Goal: Task Accomplishment & Management: Manage account settings

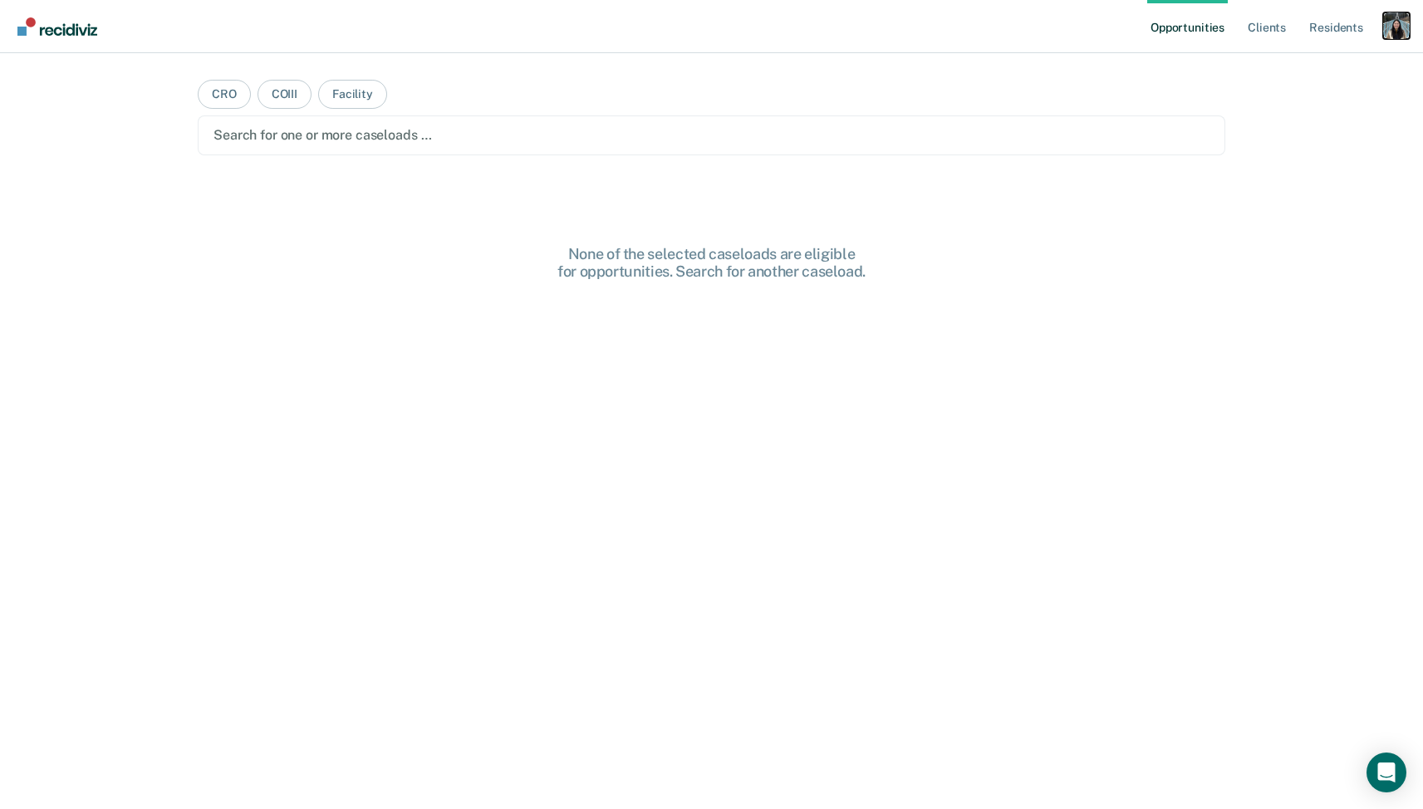
click at [1405, 32] on div "Profile dropdown button" at bounding box center [1396, 25] width 27 height 27
click at [1312, 61] on link "Profile" at bounding box center [1329, 68] width 134 height 14
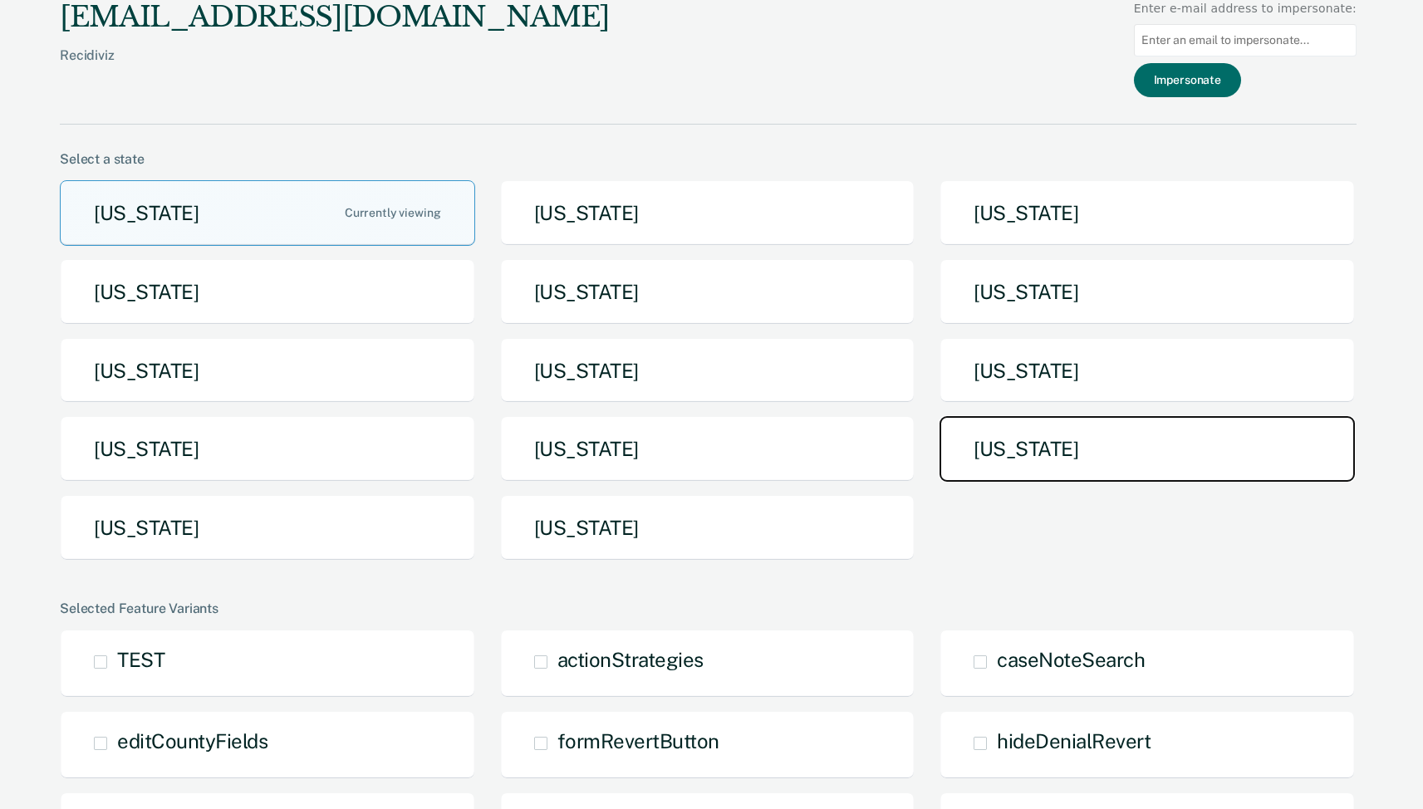
click at [1017, 450] on button "[US_STATE]" at bounding box center [1146, 449] width 415 height 66
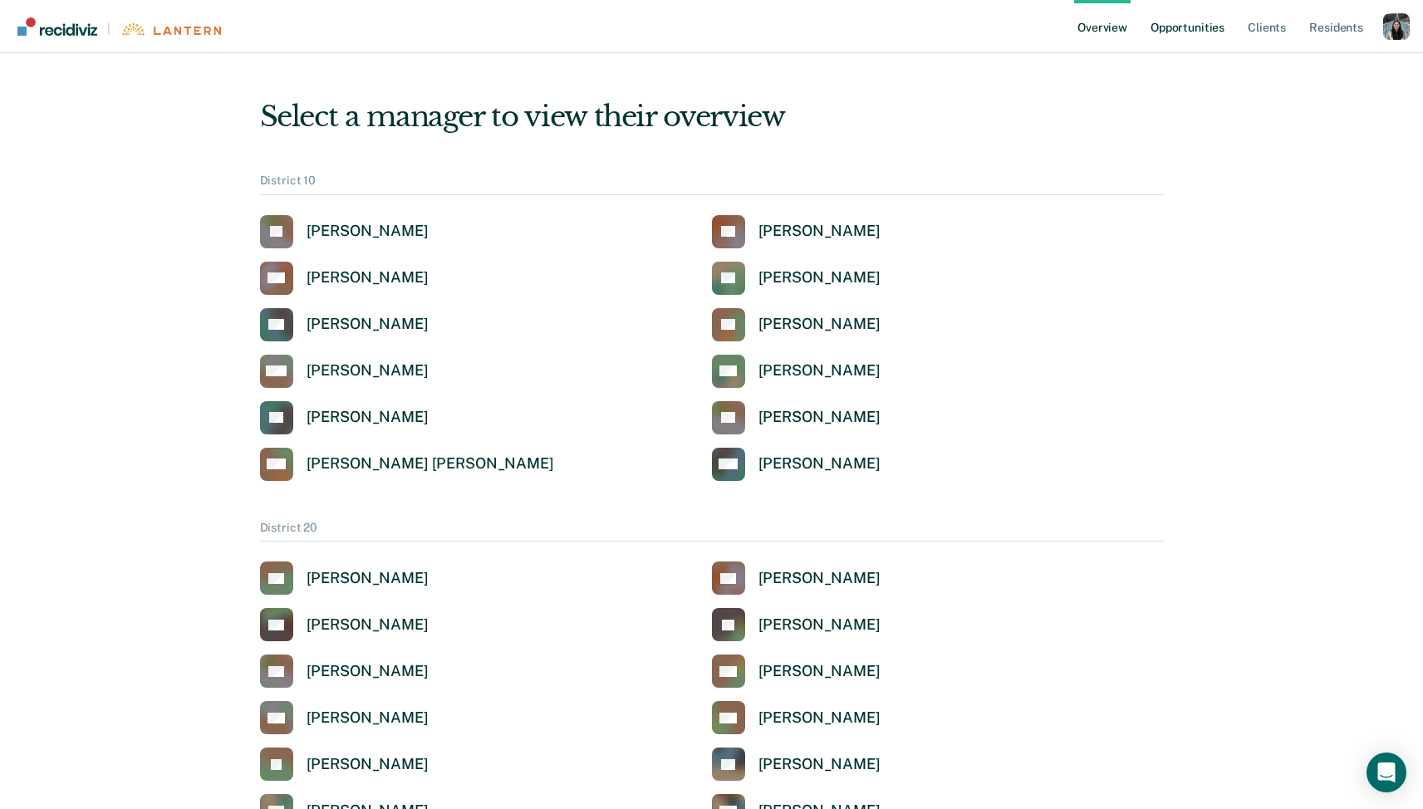
click at [1203, 24] on link "Opportunities" at bounding box center [1187, 26] width 81 height 53
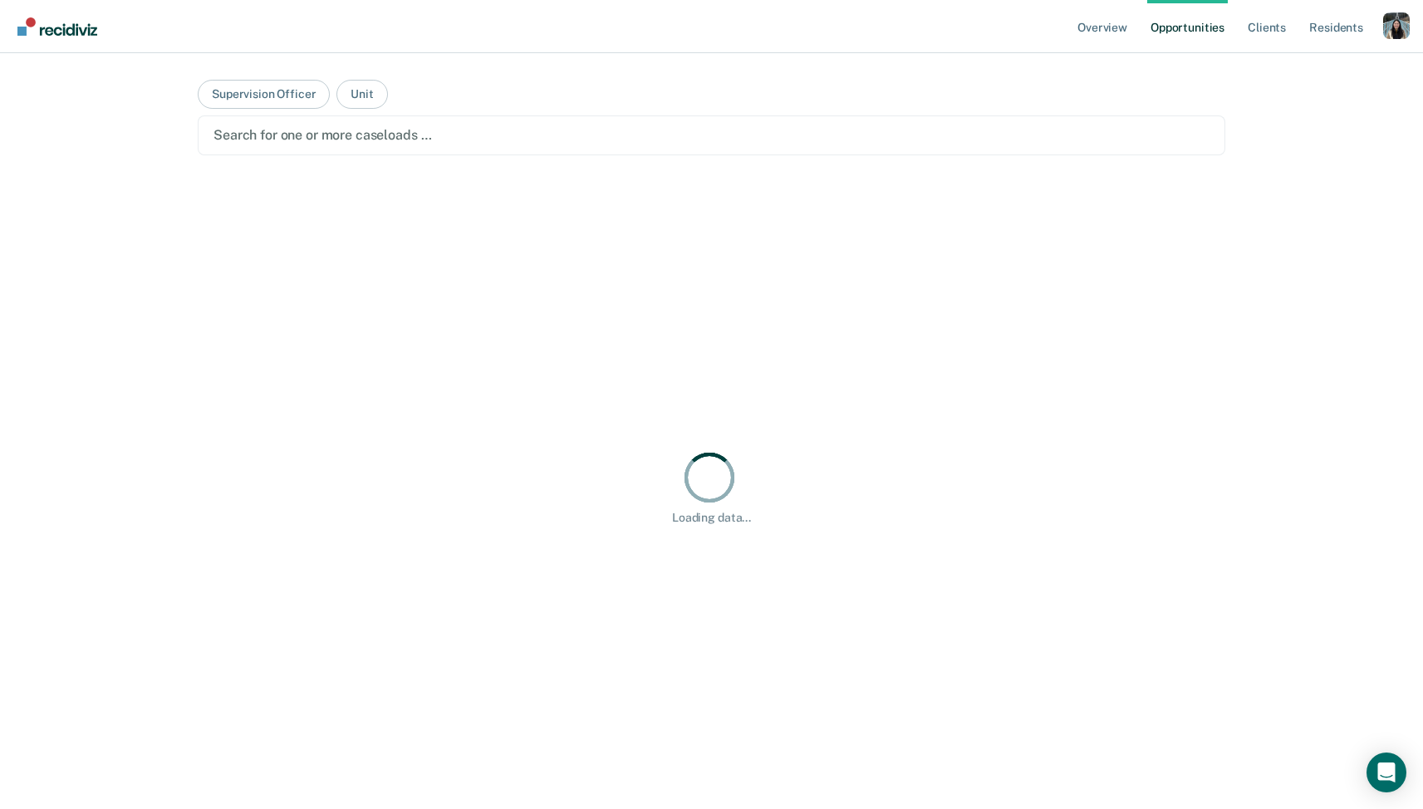
click at [419, 119] on div "Search for one or more caseloads …" at bounding box center [711, 135] width 1027 height 40
click at [390, 132] on div at bounding box center [711, 134] width 996 height 19
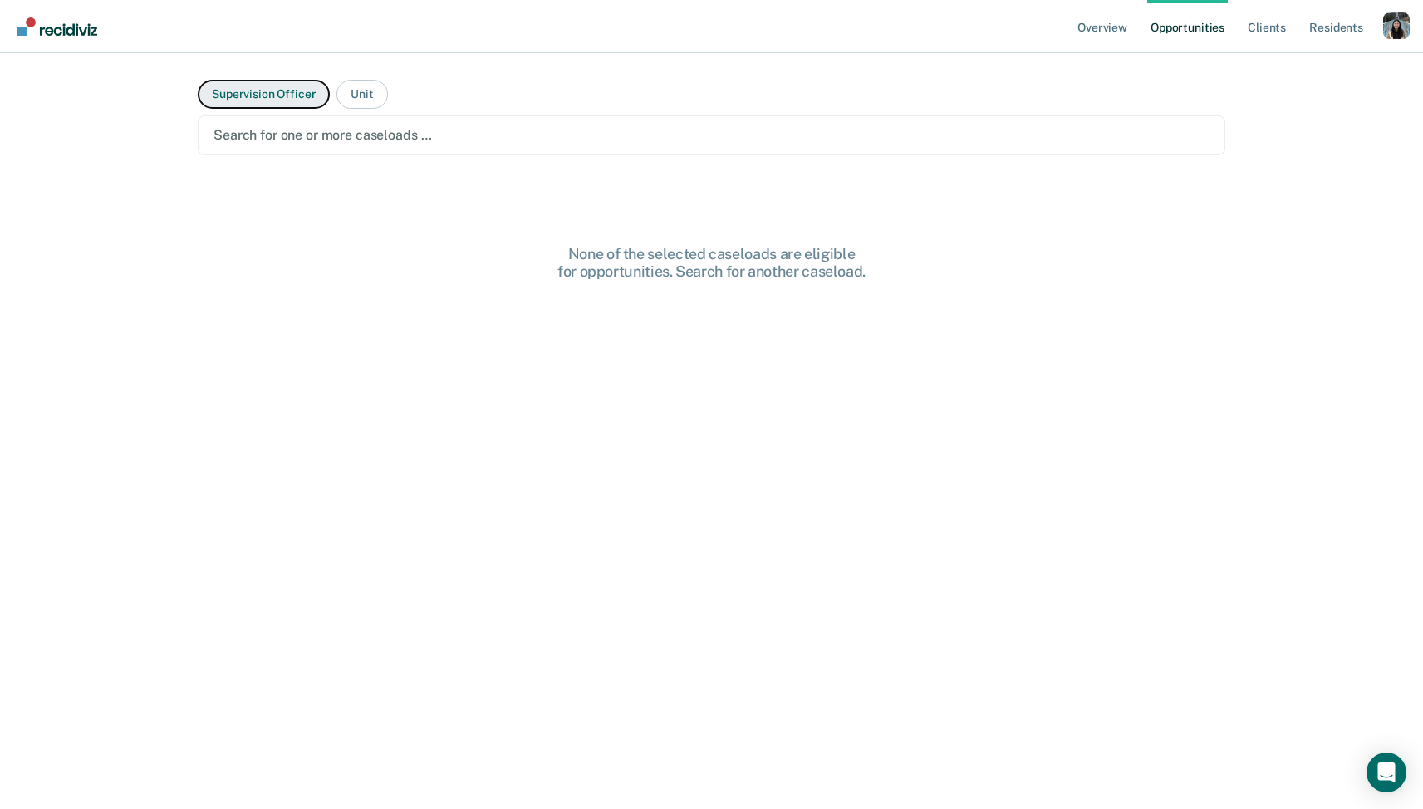
click at [294, 102] on button "Supervision Officer" at bounding box center [264, 94] width 132 height 29
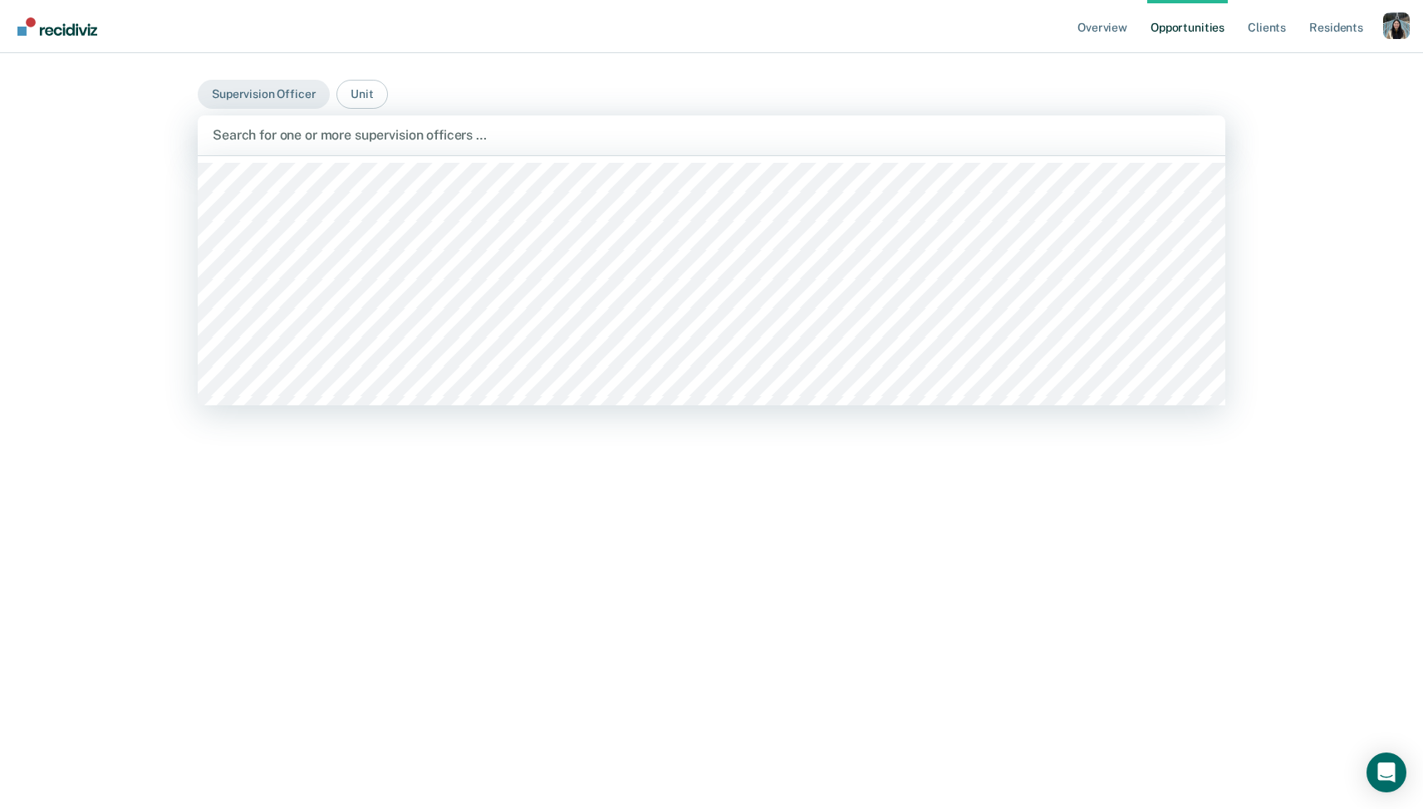
click at [403, 144] on div at bounding box center [711, 134] width 997 height 19
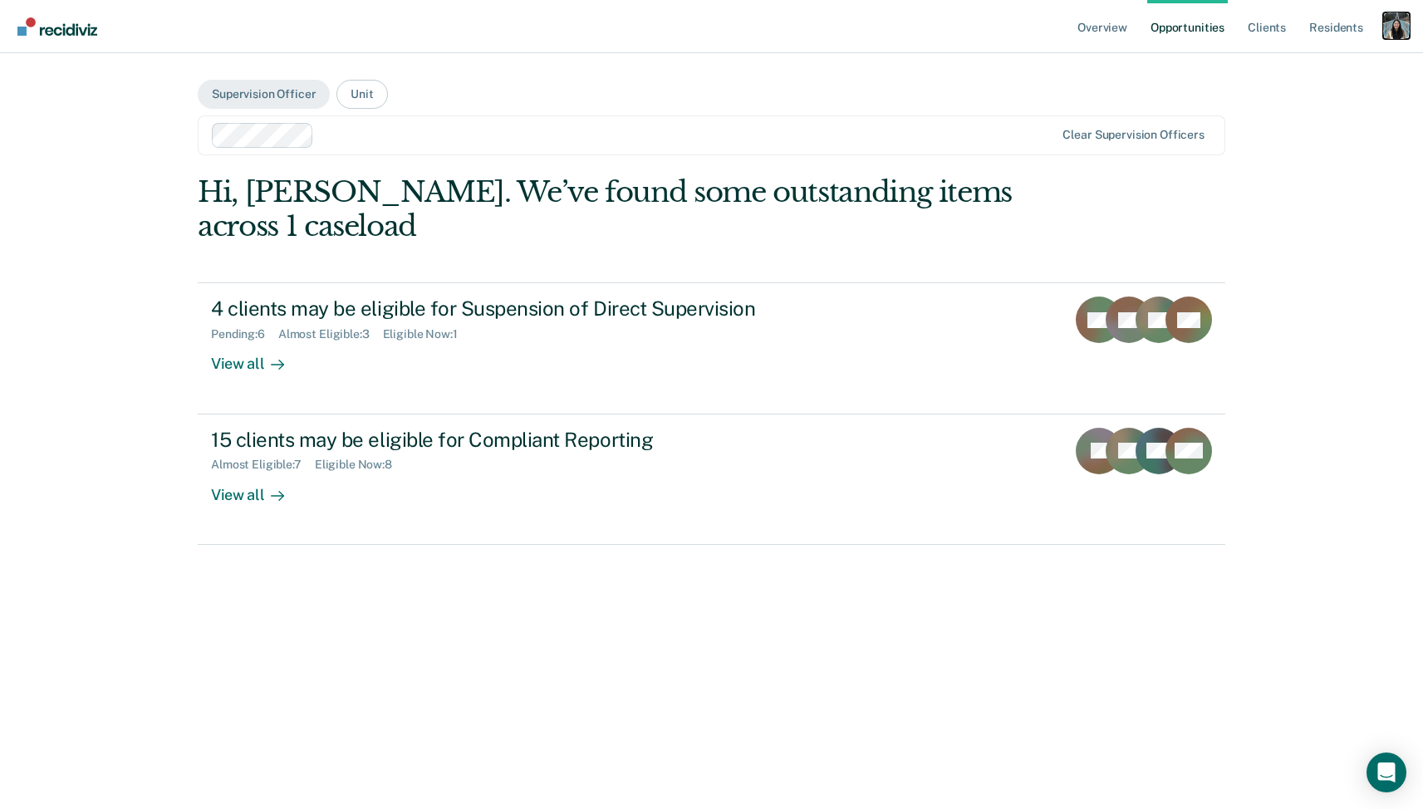
click at [1389, 22] on div "Profile dropdown button" at bounding box center [1396, 25] width 27 height 27
click at [1338, 64] on link "Profile" at bounding box center [1329, 68] width 134 height 14
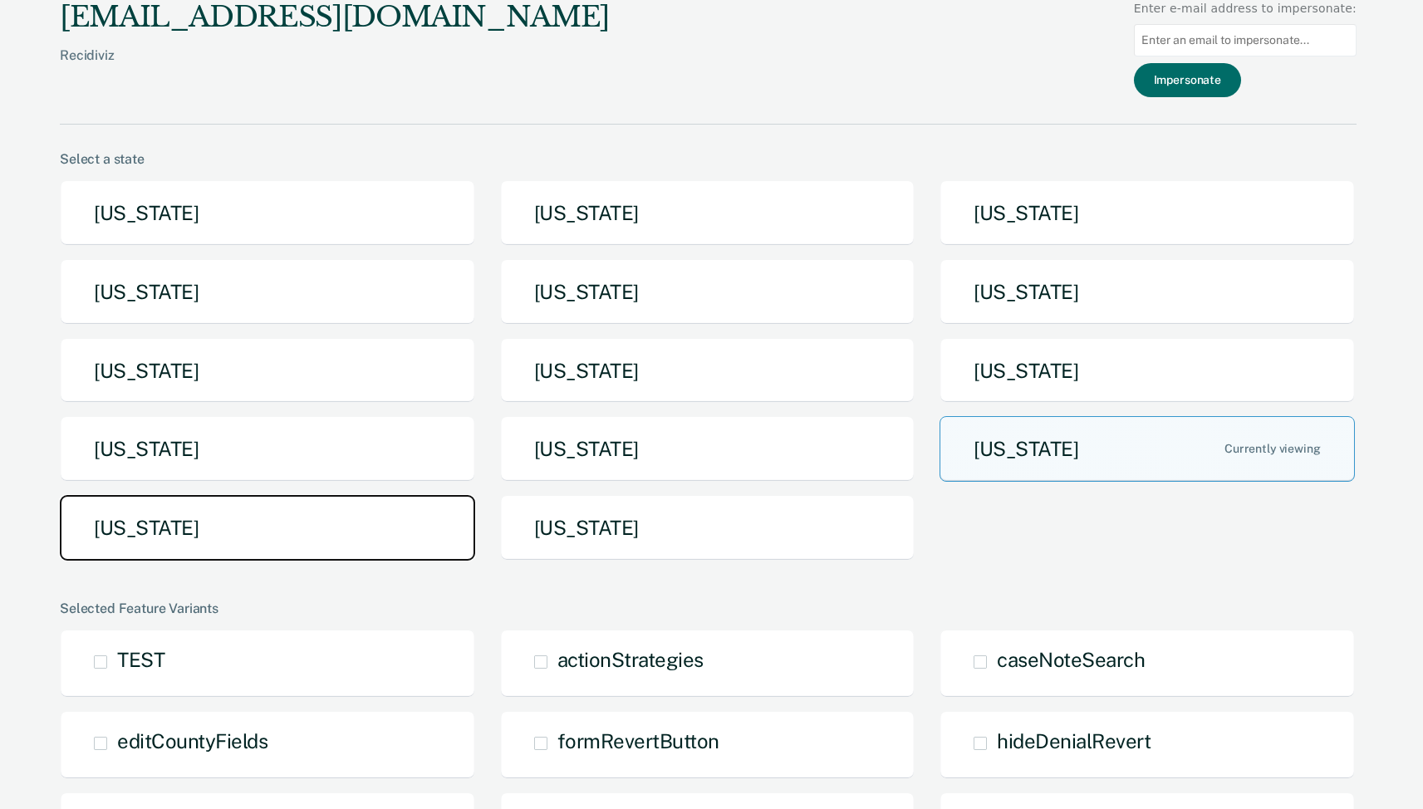
click at [251, 505] on button "[US_STATE]" at bounding box center [267, 528] width 415 height 66
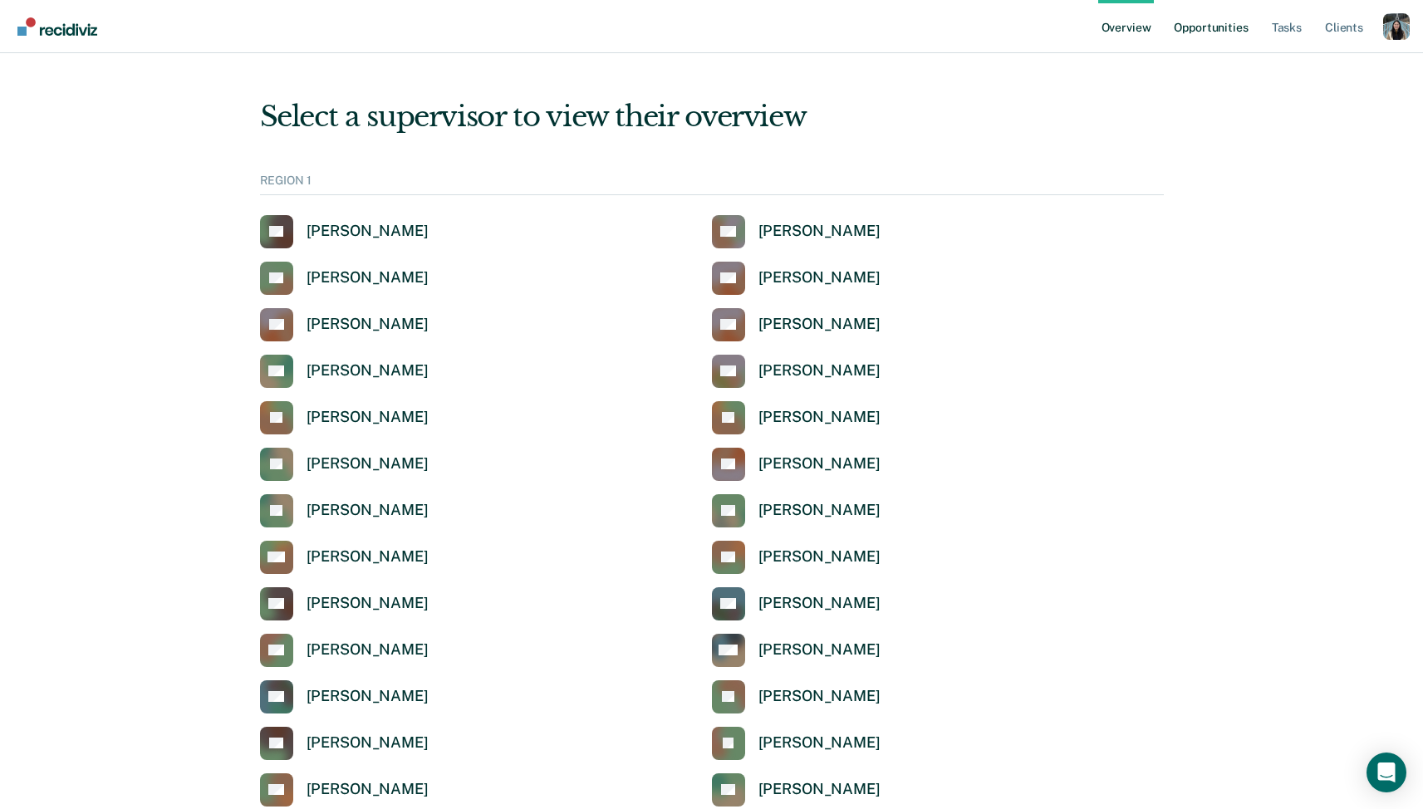
click at [1193, 18] on link "Opportunities" at bounding box center [1210, 26] width 81 height 53
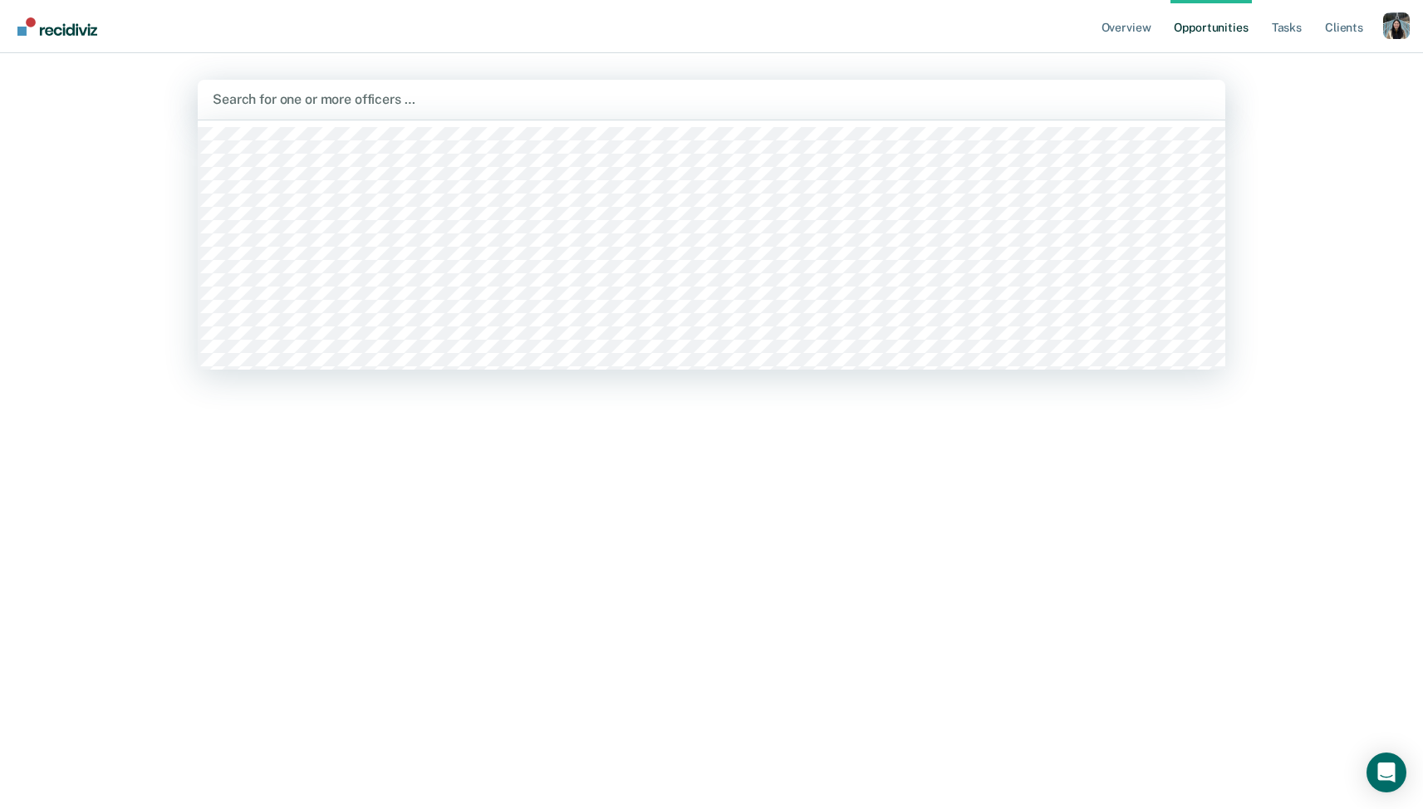
click at [444, 95] on div at bounding box center [711, 99] width 997 height 19
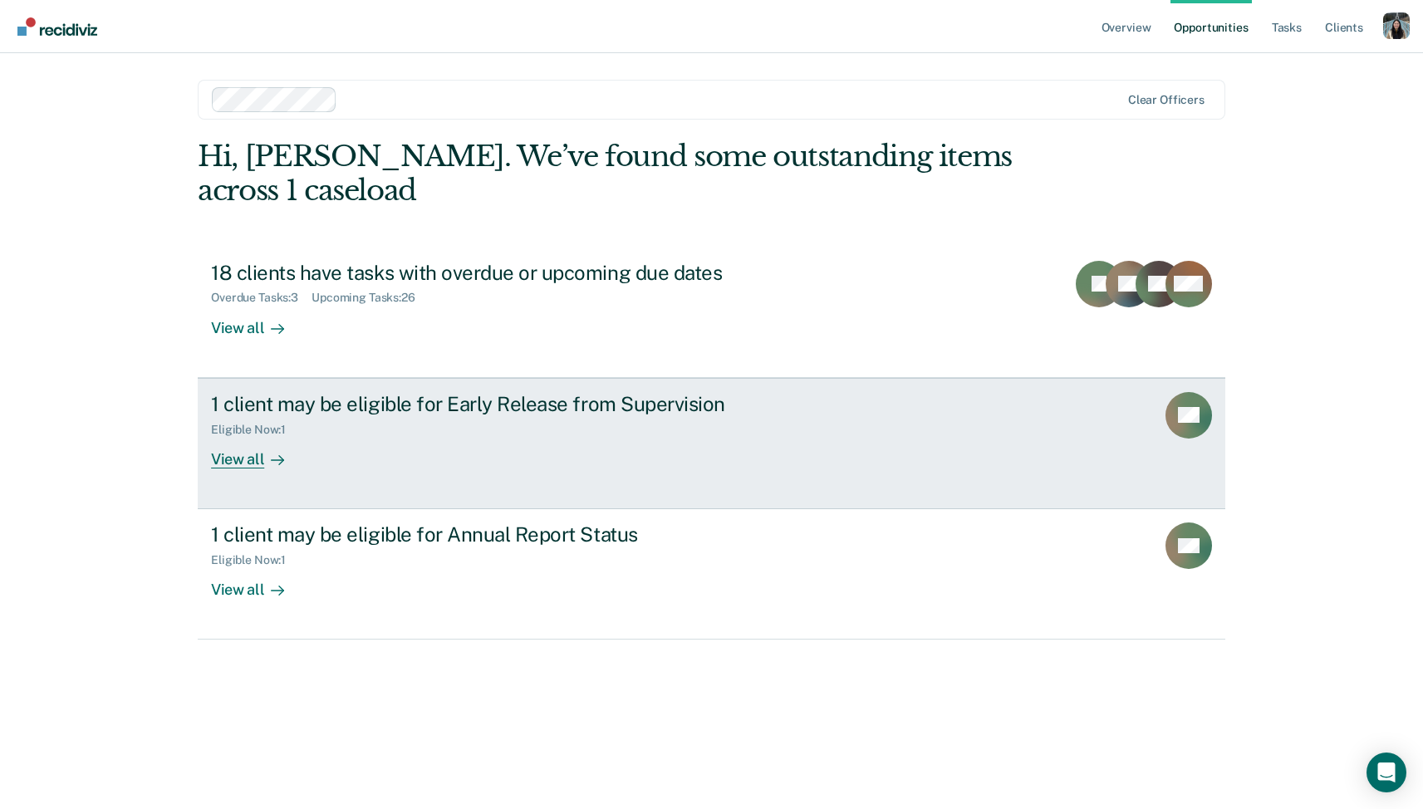
click at [468, 454] on div "1 client may be eligible for Early Release from Supervision Eligible Now : 1 Vi…" at bounding box center [522, 430] width 623 height 76
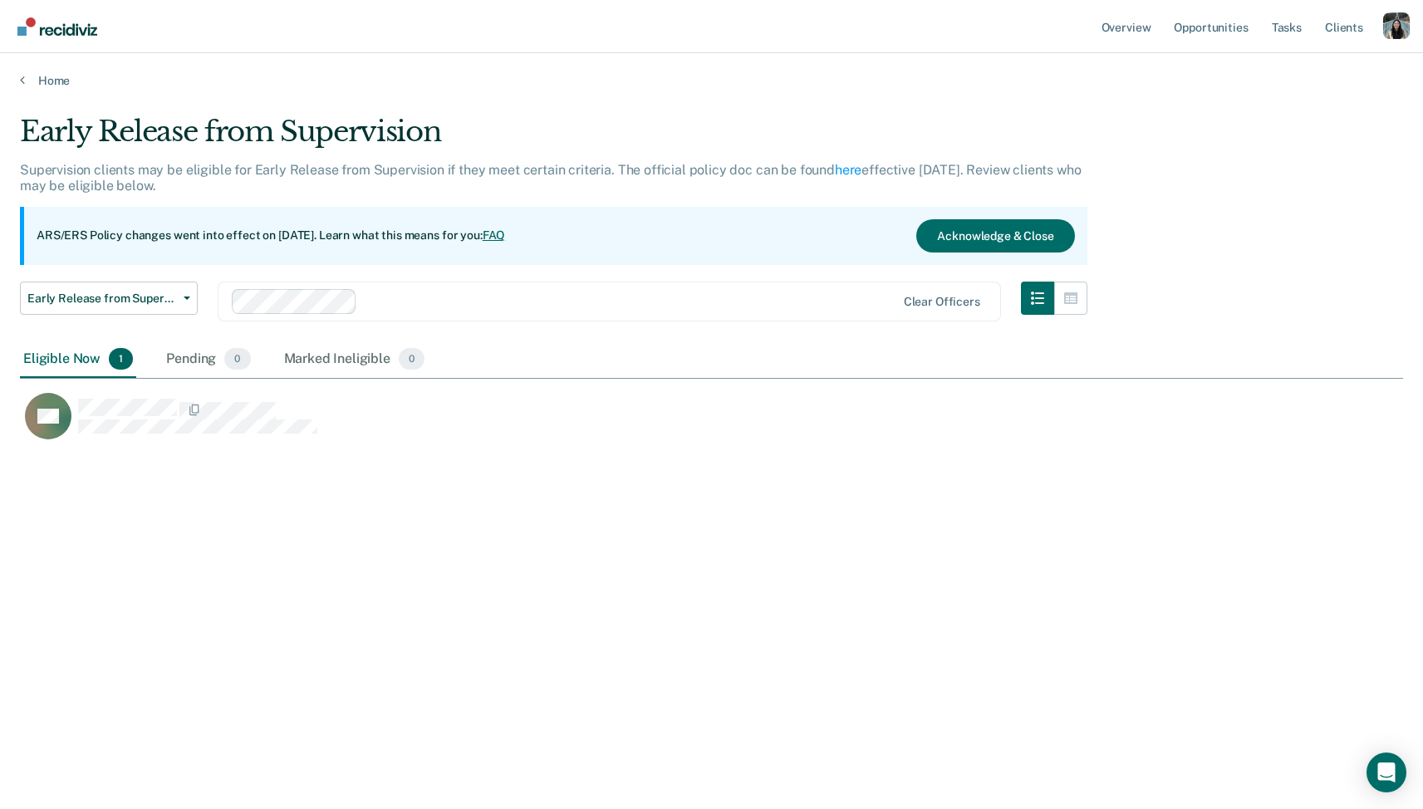
scroll to position [570, 1383]
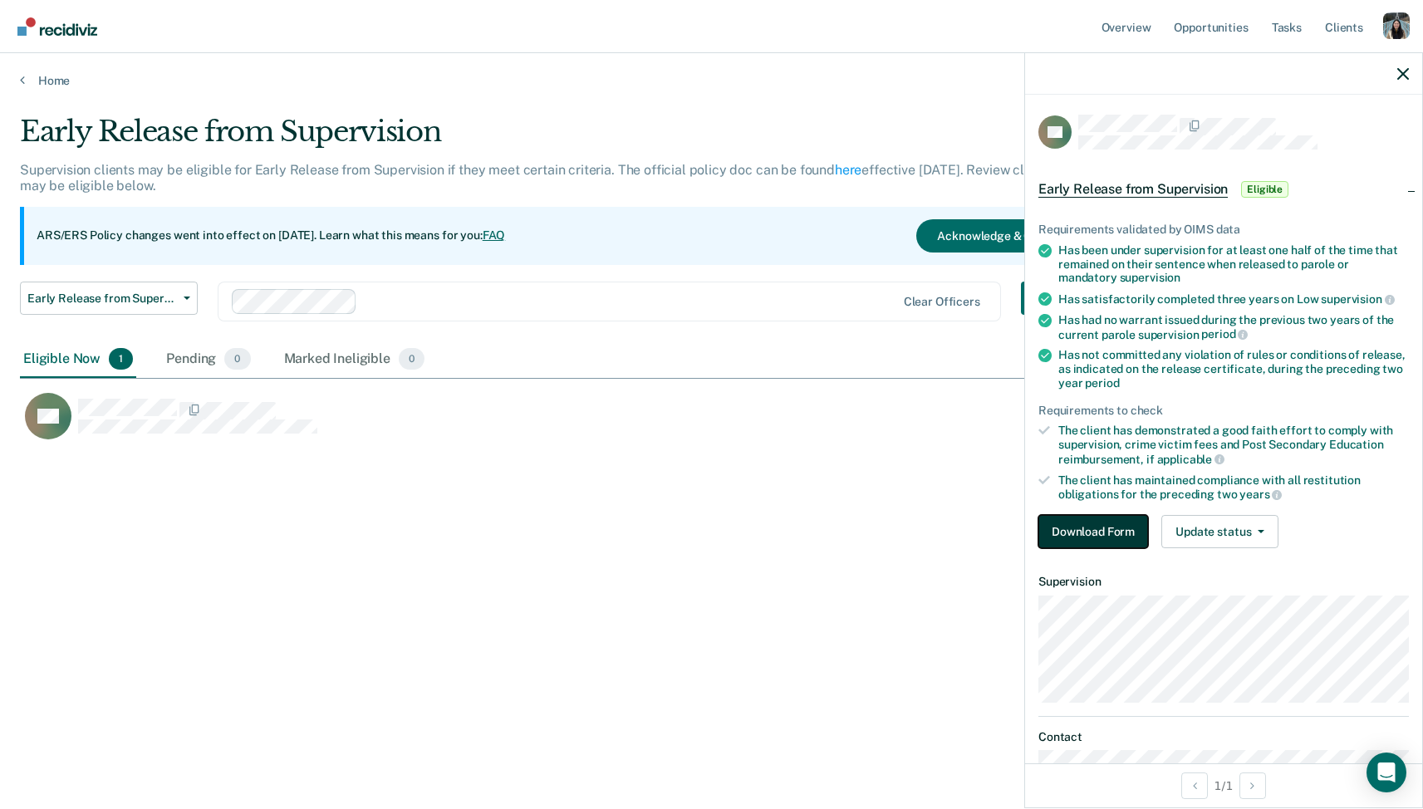
click at [1134, 532] on button "Download Form" at bounding box center [1093, 531] width 110 height 33
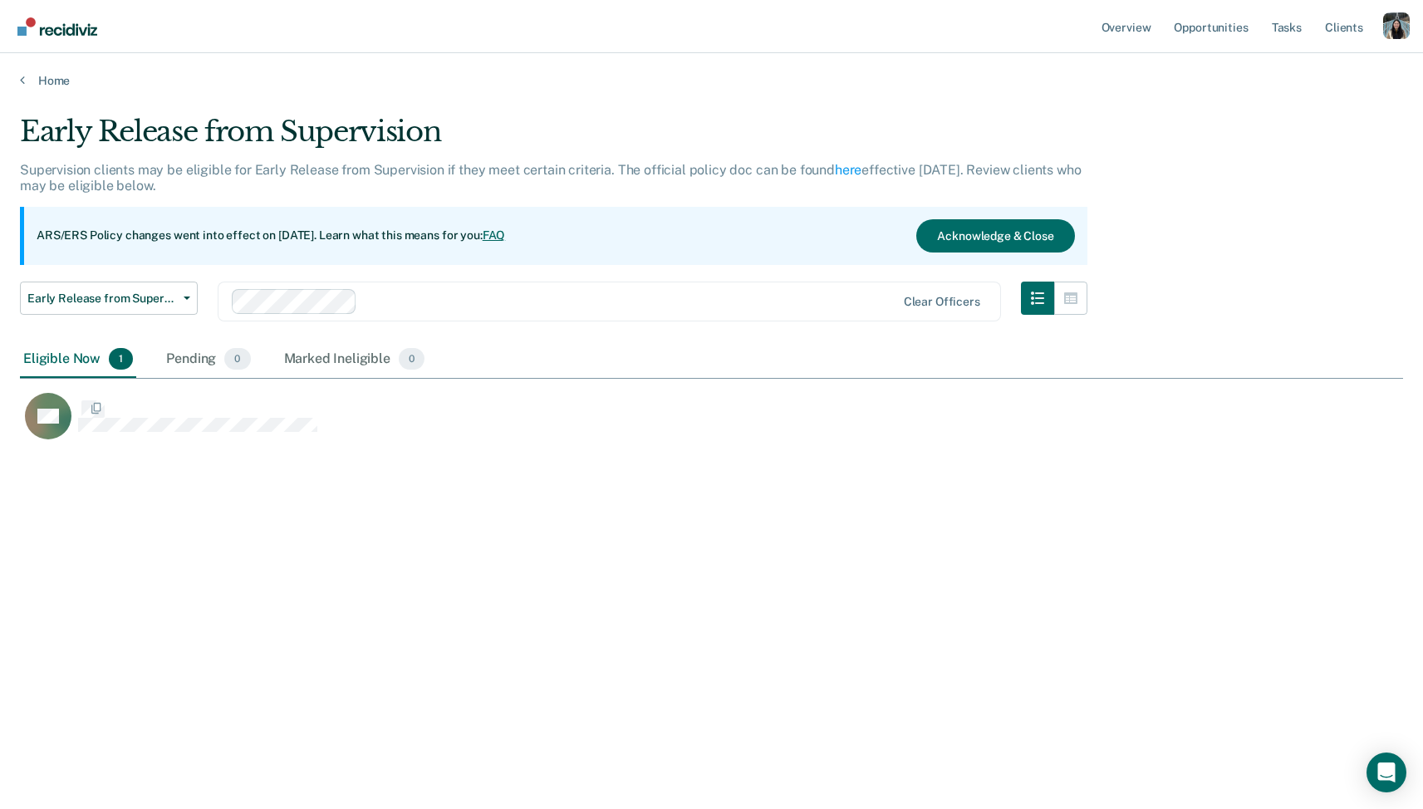
scroll to position [570, 1383]
click at [1403, 22] on div "Profile dropdown button" at bounding box center [1396, 25] width 27 height 27
click at [1331, 72] on link "Profile" at bounding box center [1329, 68] width 134 height 14
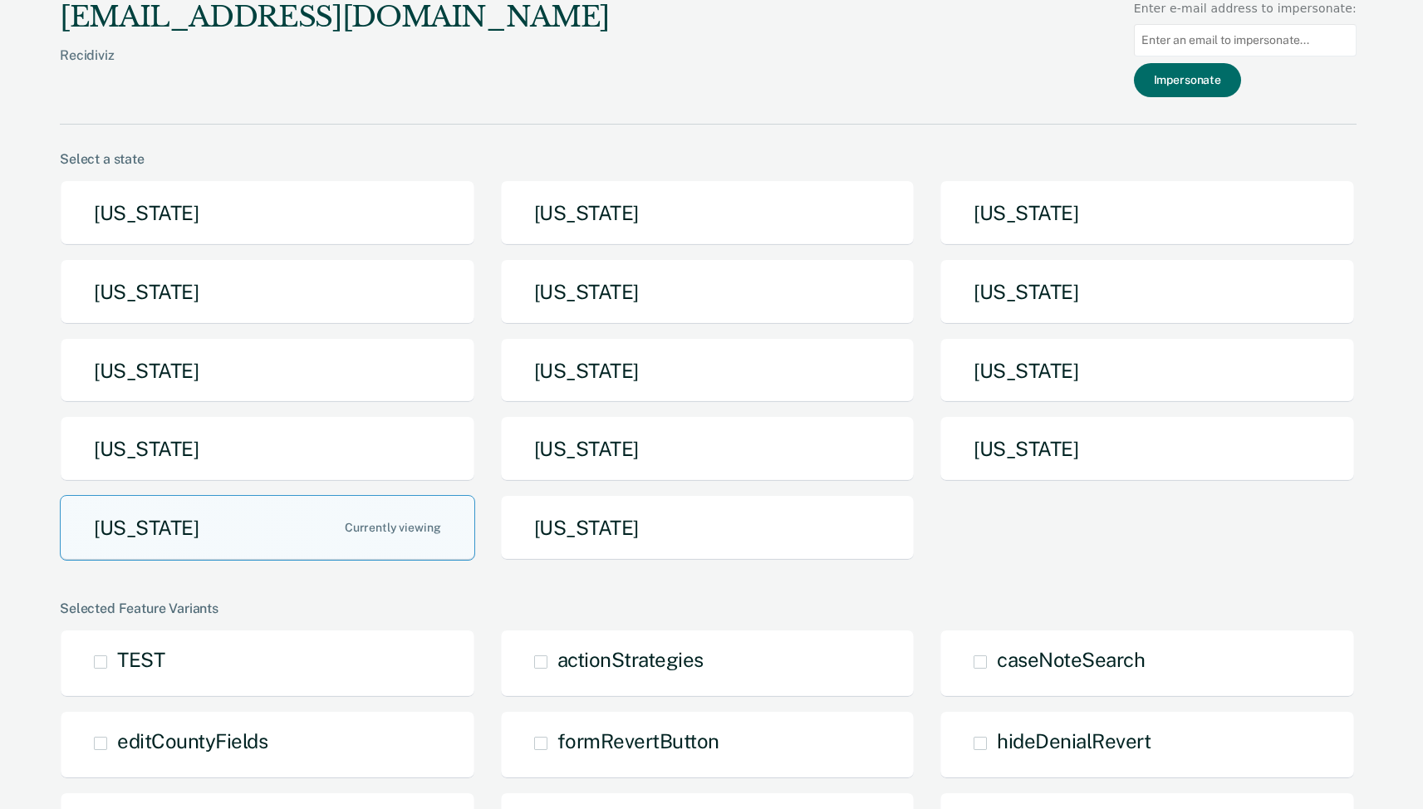
click at [1265, 32] on input at bounding box center [1245, 40] width 223 height 32
paste input "[PERSON_NAME][EMAIL_ADDRESS][PERSON_NAME][DOMAIN_NAME][US_STATE]"
type input "[PERSON_NAME][EMAIL_ADDRESS][PERSON_NAME][DOMAIN_NAME][US_STATE]"
click at [1232, 77] on button "Impersonate" at bounding box center [1187, 80] width 107 height 34
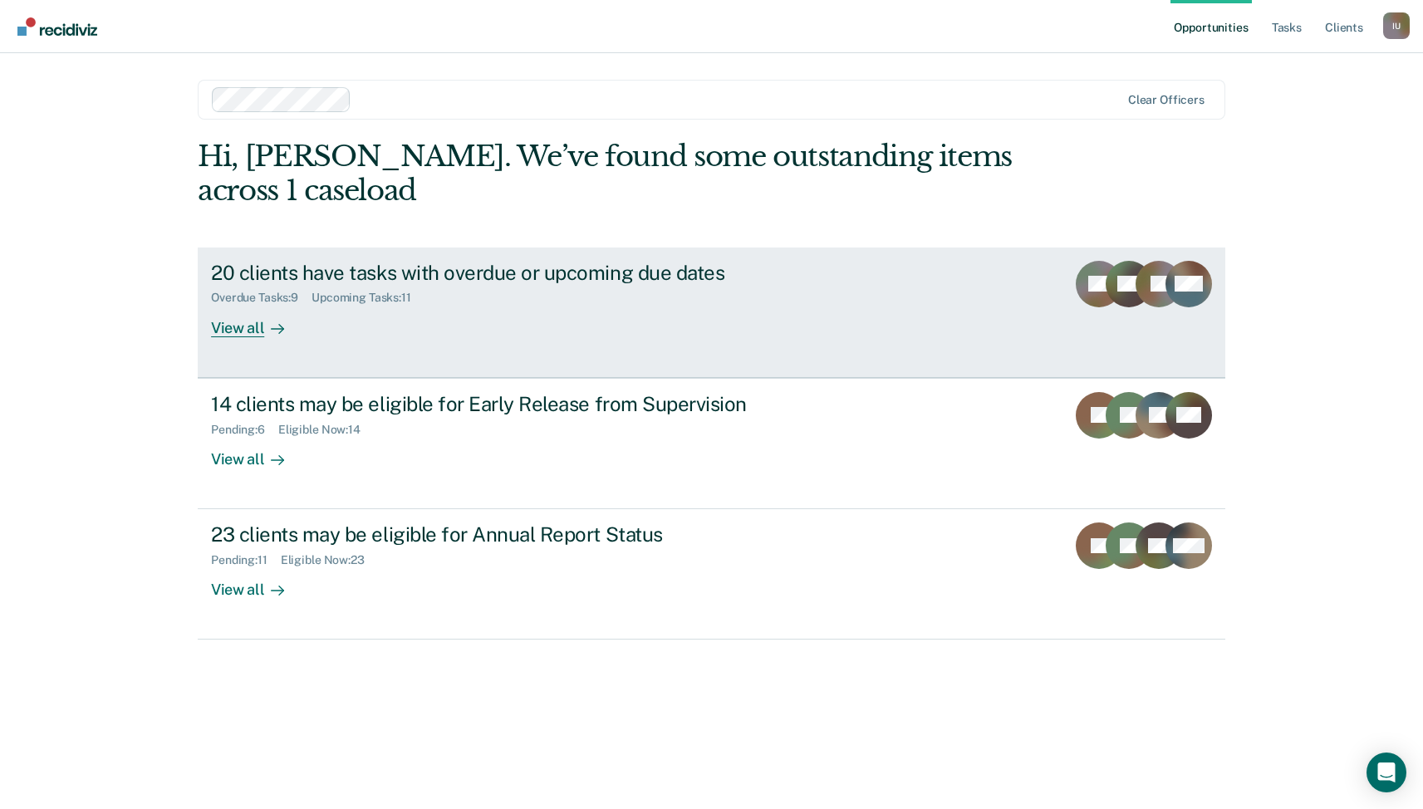
click at [426, 365] on link "20 clients have tasks with overdue or upcoming due dates Overdue Tasks : 9 Upco…" at bounding box center [711, 312] width 1027 height 130
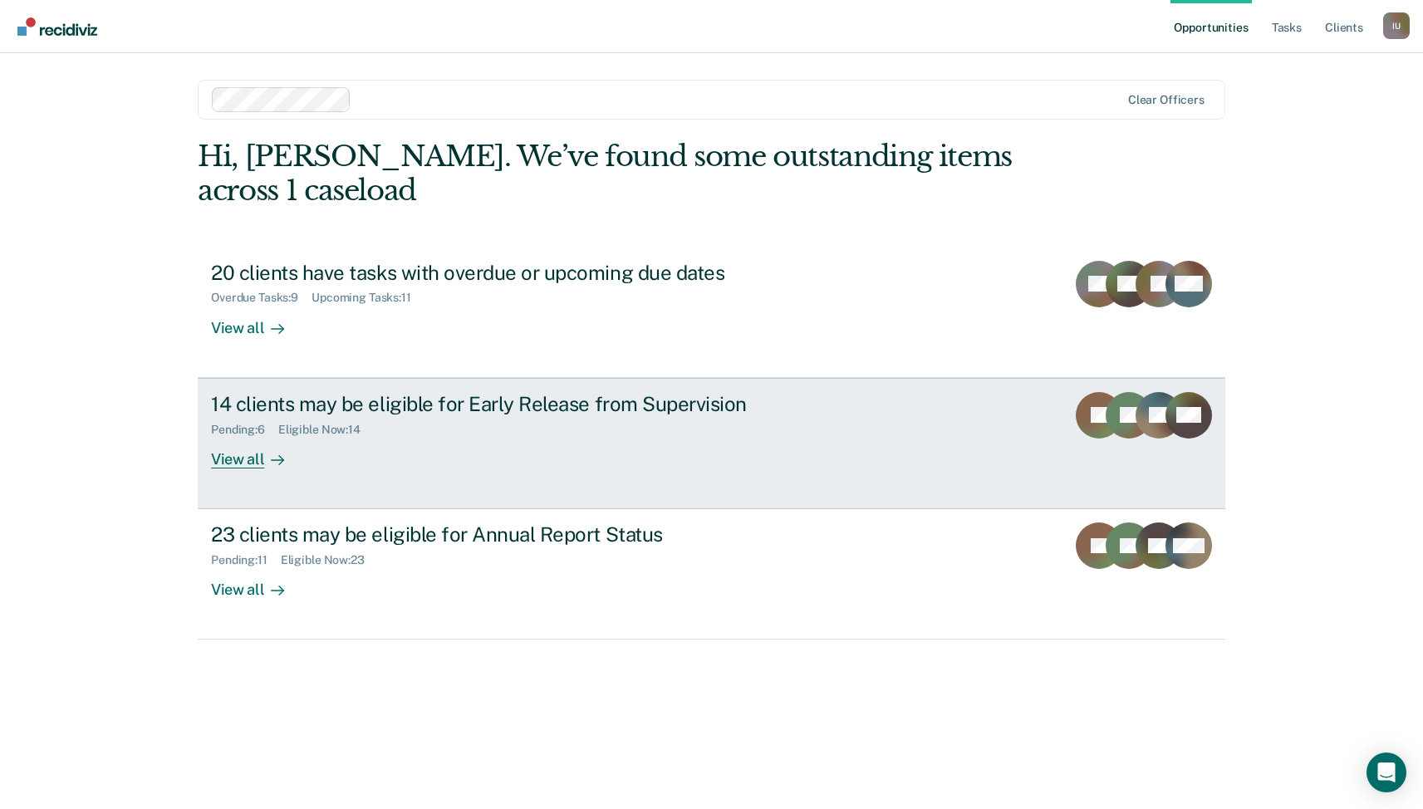
click at [411, 412] on div "14 clients may be eligible for Early Release from Supervision" at bounding box center [502, 404] width 583 height 24
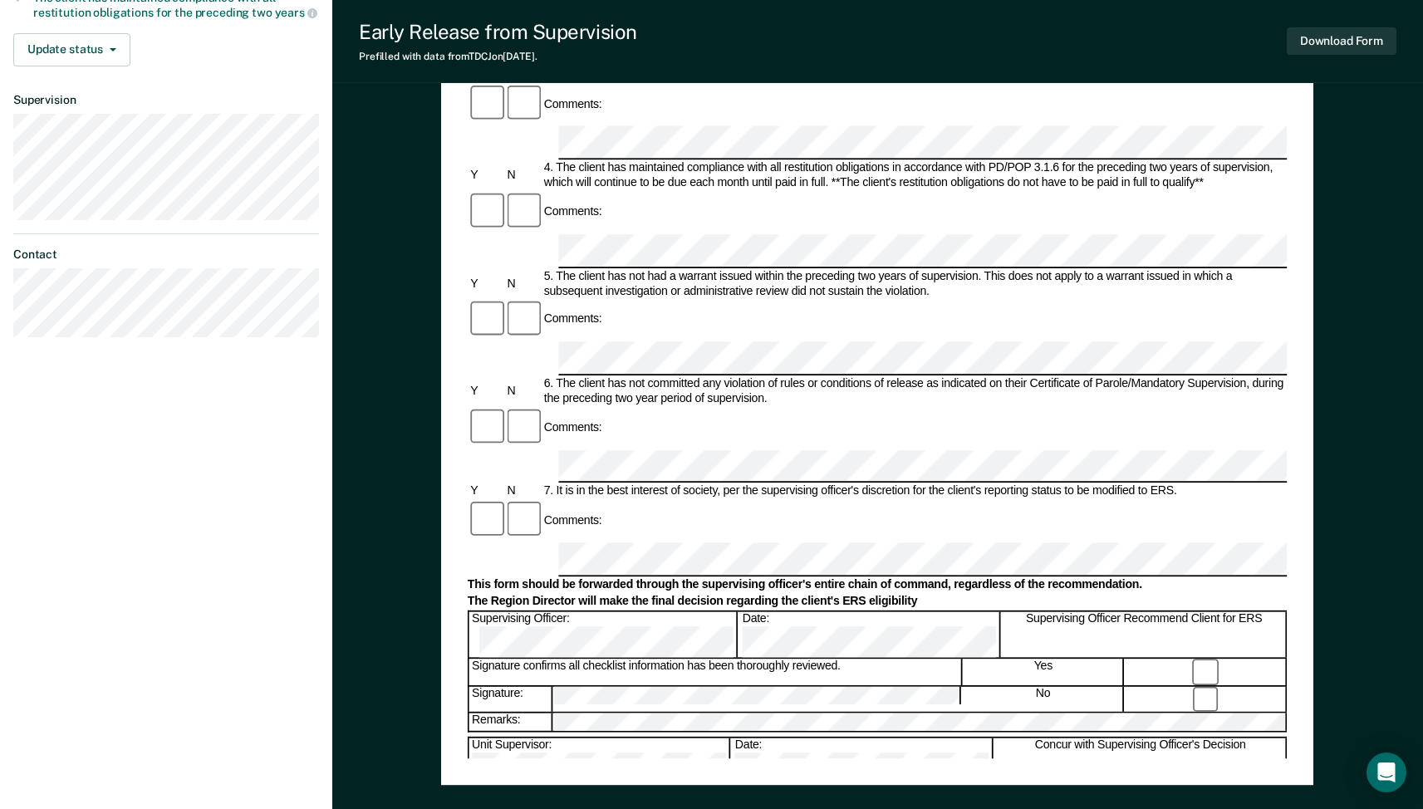
scroll to position [493, 0]
